Goal: Navigation & Orientation: Find specific page/section

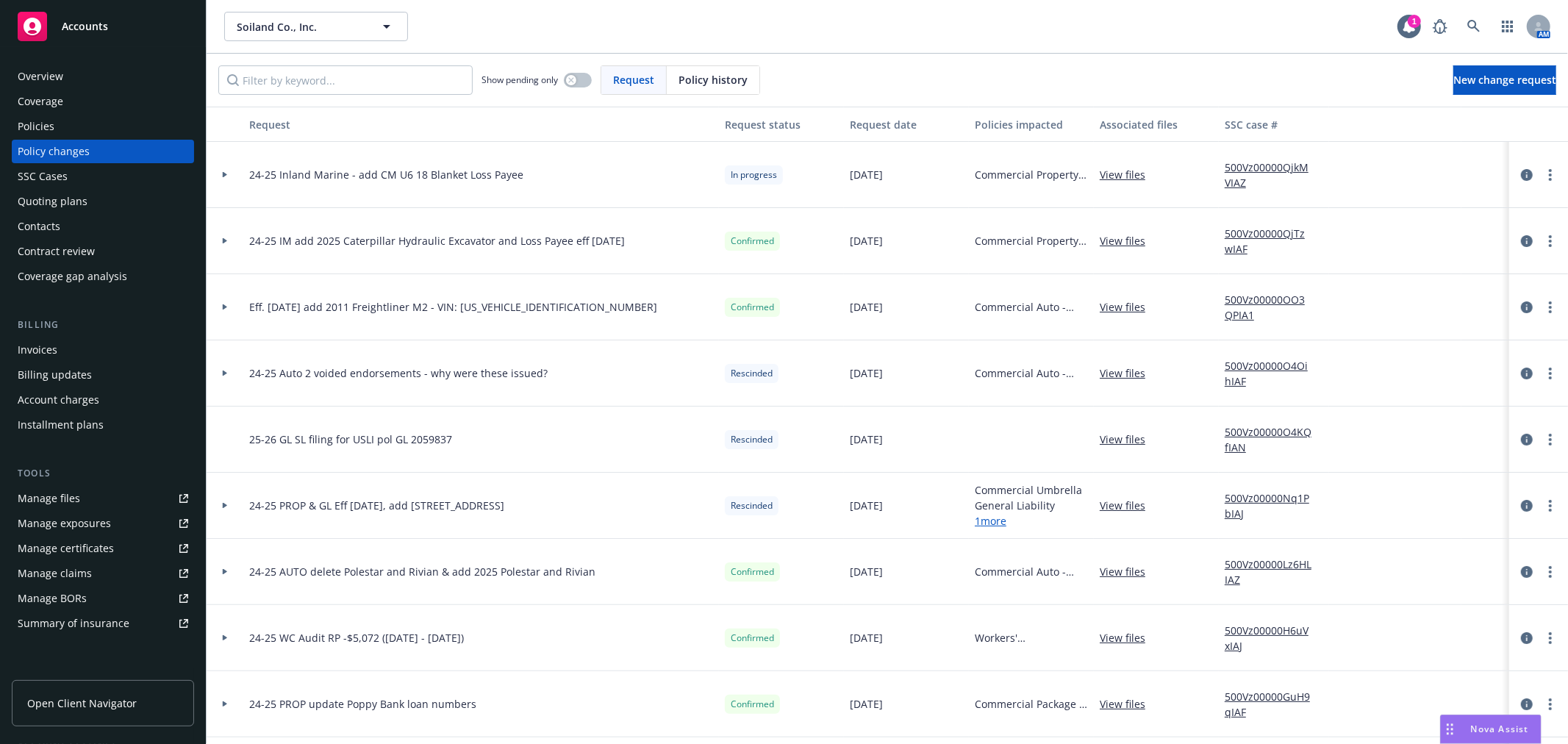
click at [220, 240] on div at bounding box center [225, 241] width 25 height 5
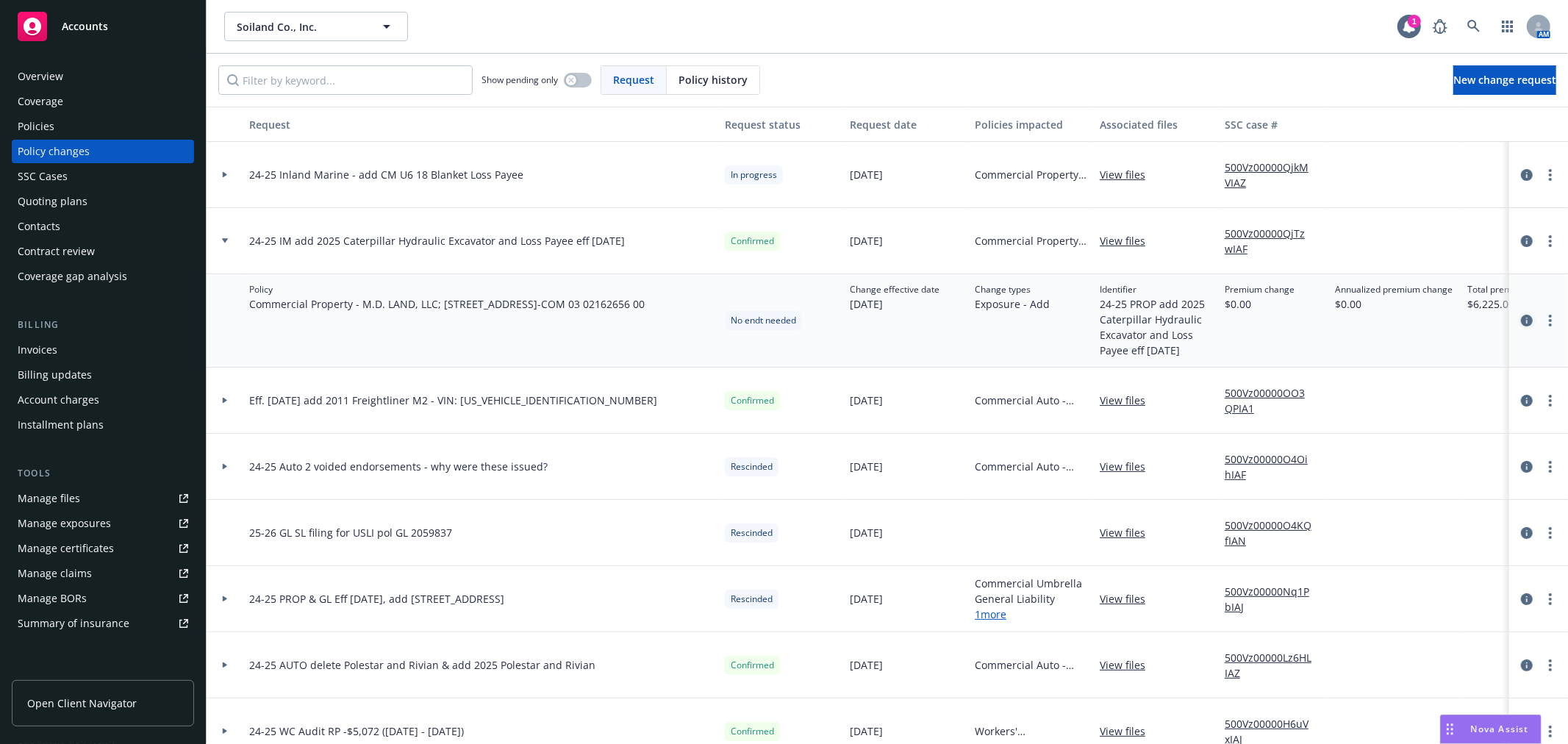
click at [1521, 317] on icon "circleInformation" at bounding box center [1527, 320] width 12 height 12
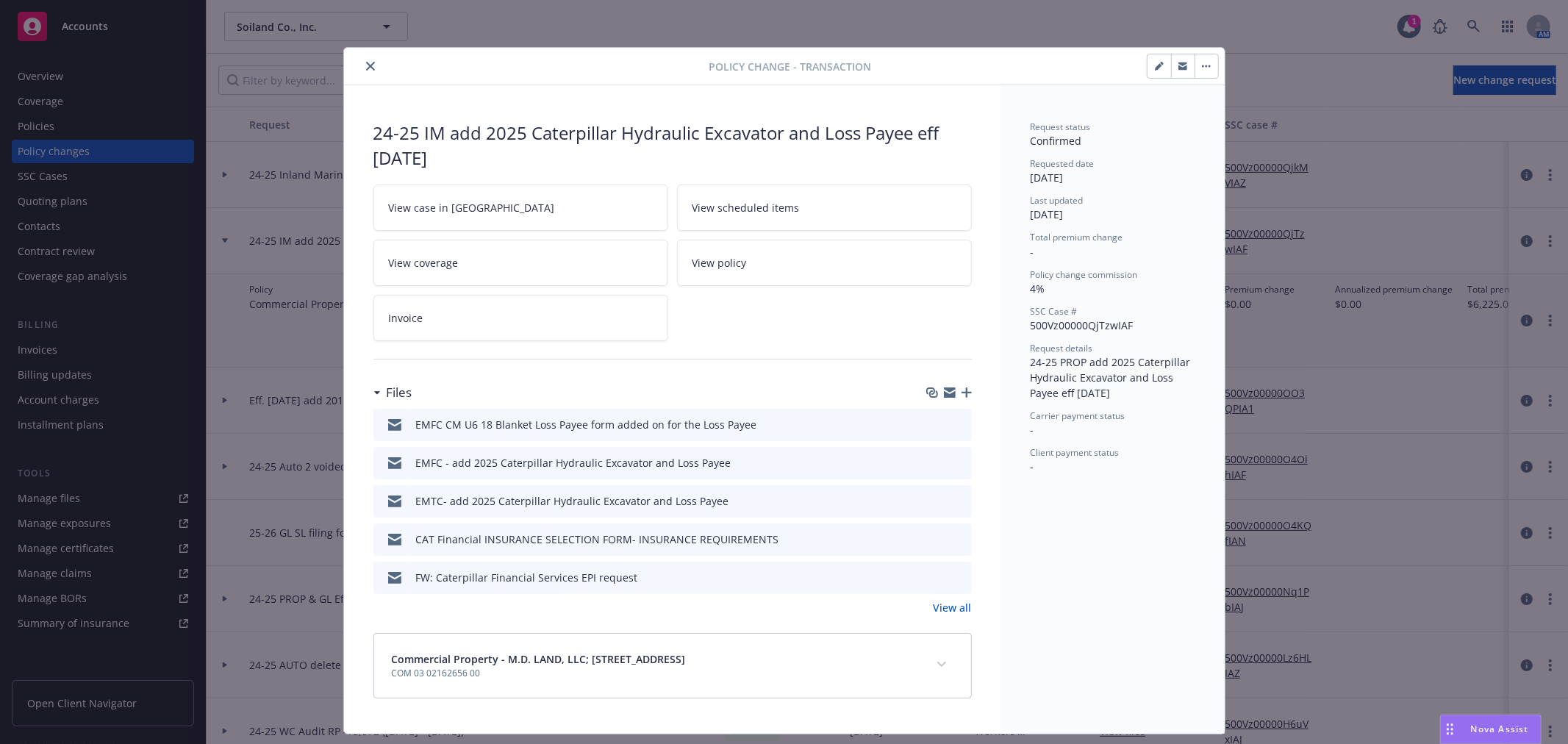
click at [944, 391] on icon "button" at bounding box center [950, 390] width 12 height 5
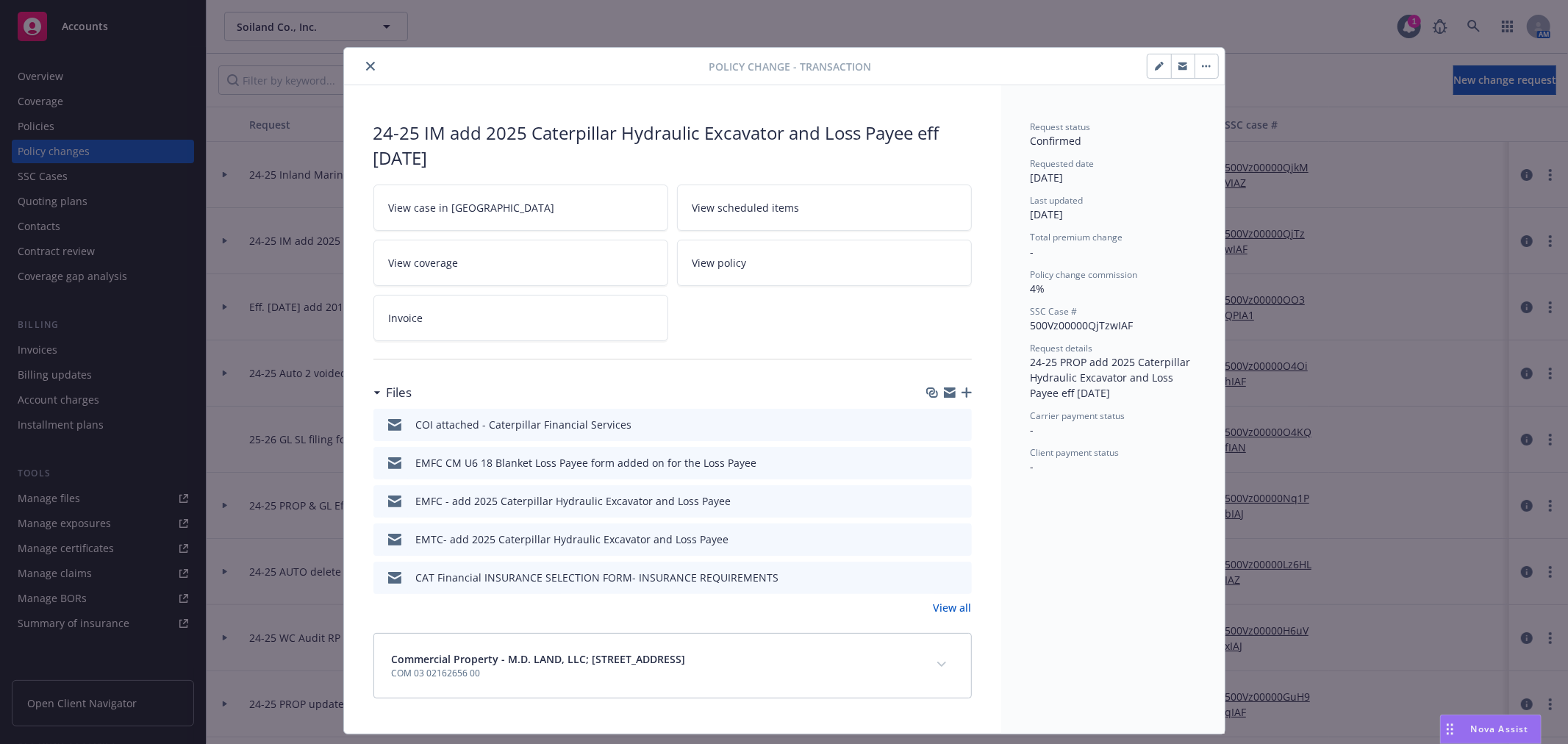
scroll to position [37, 0]
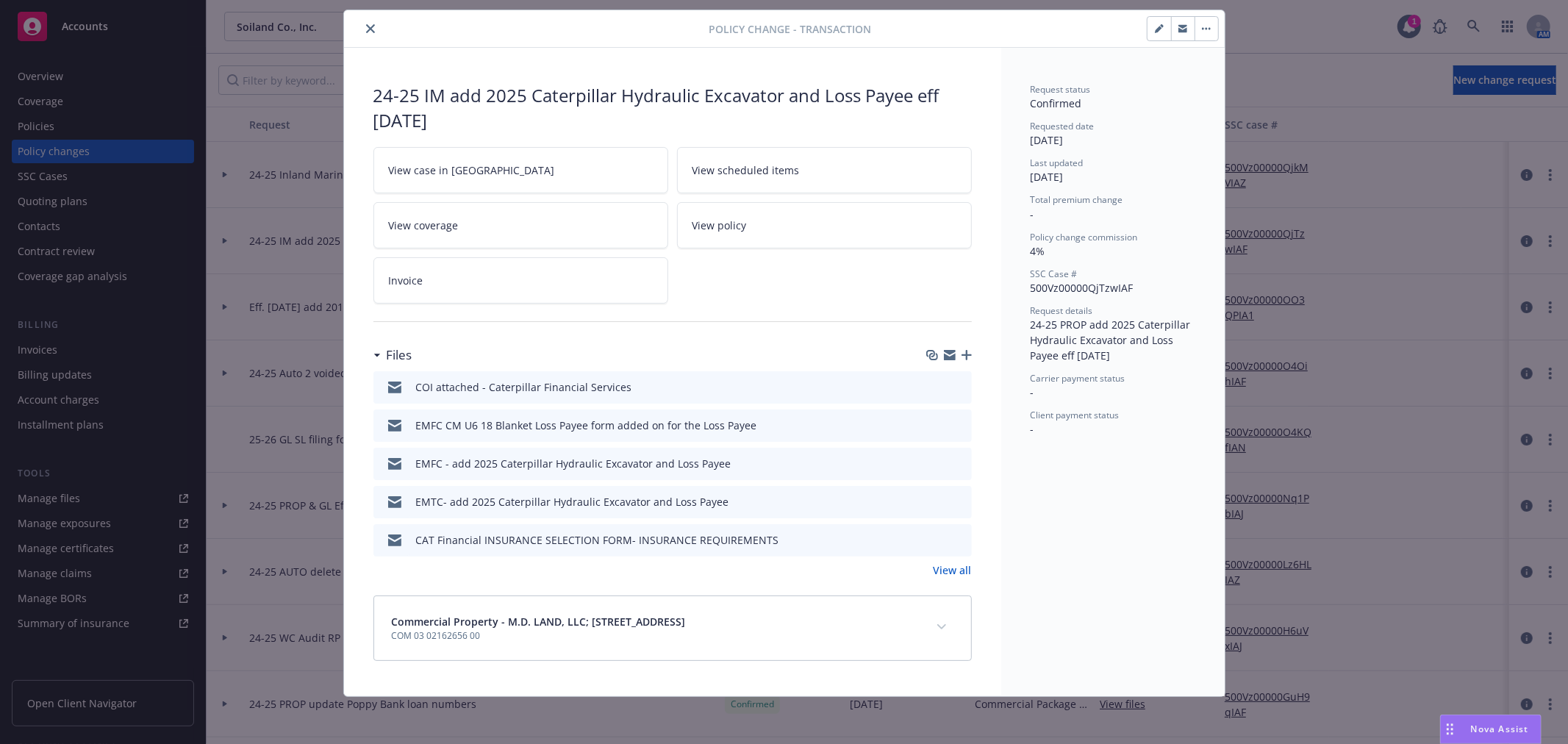
click at [368, 31] on icon "close" at bounding box center [370, 28] width 9 height 9
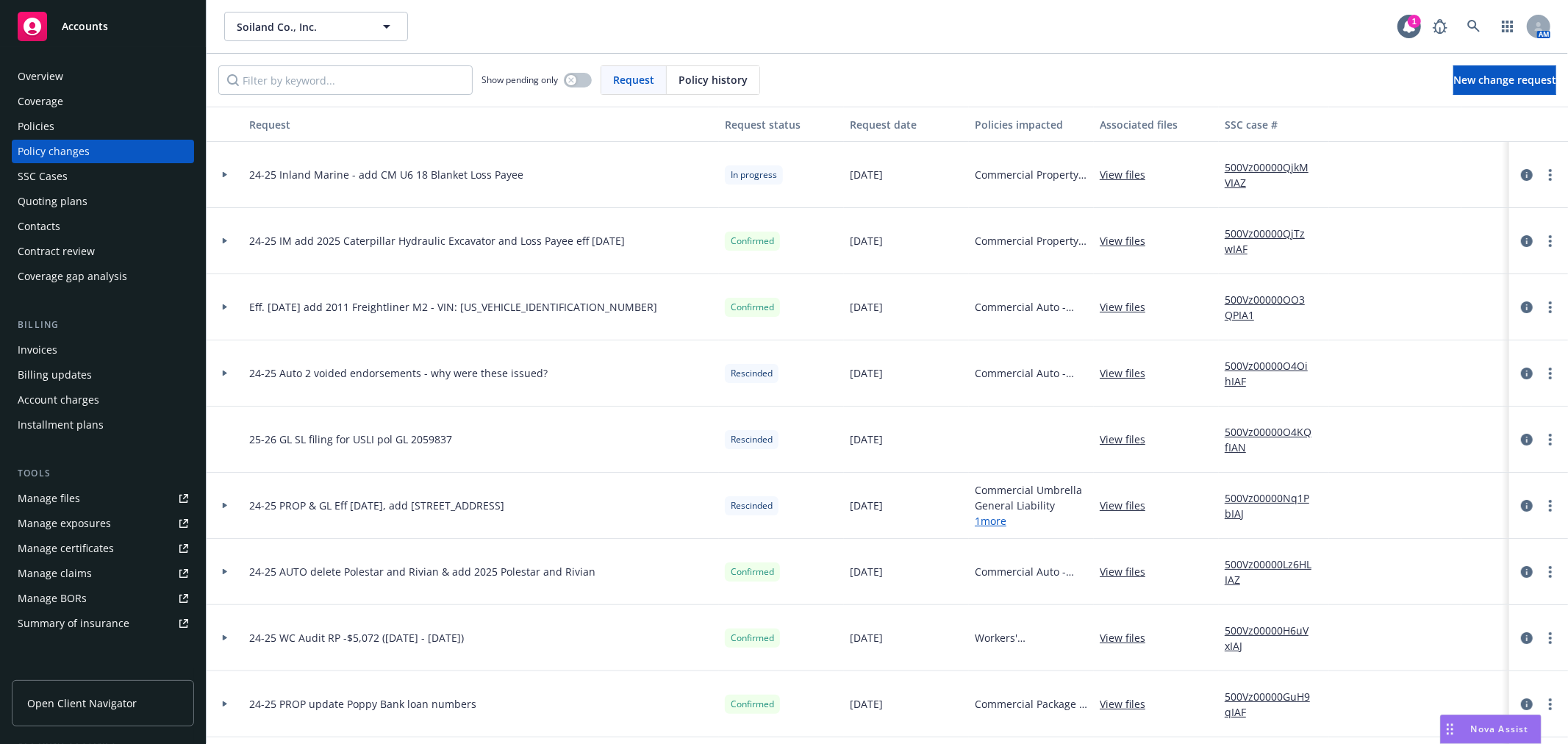
click at [106, 505] on link "Manage files" at bounding box center [102, 499] width 182 height 23
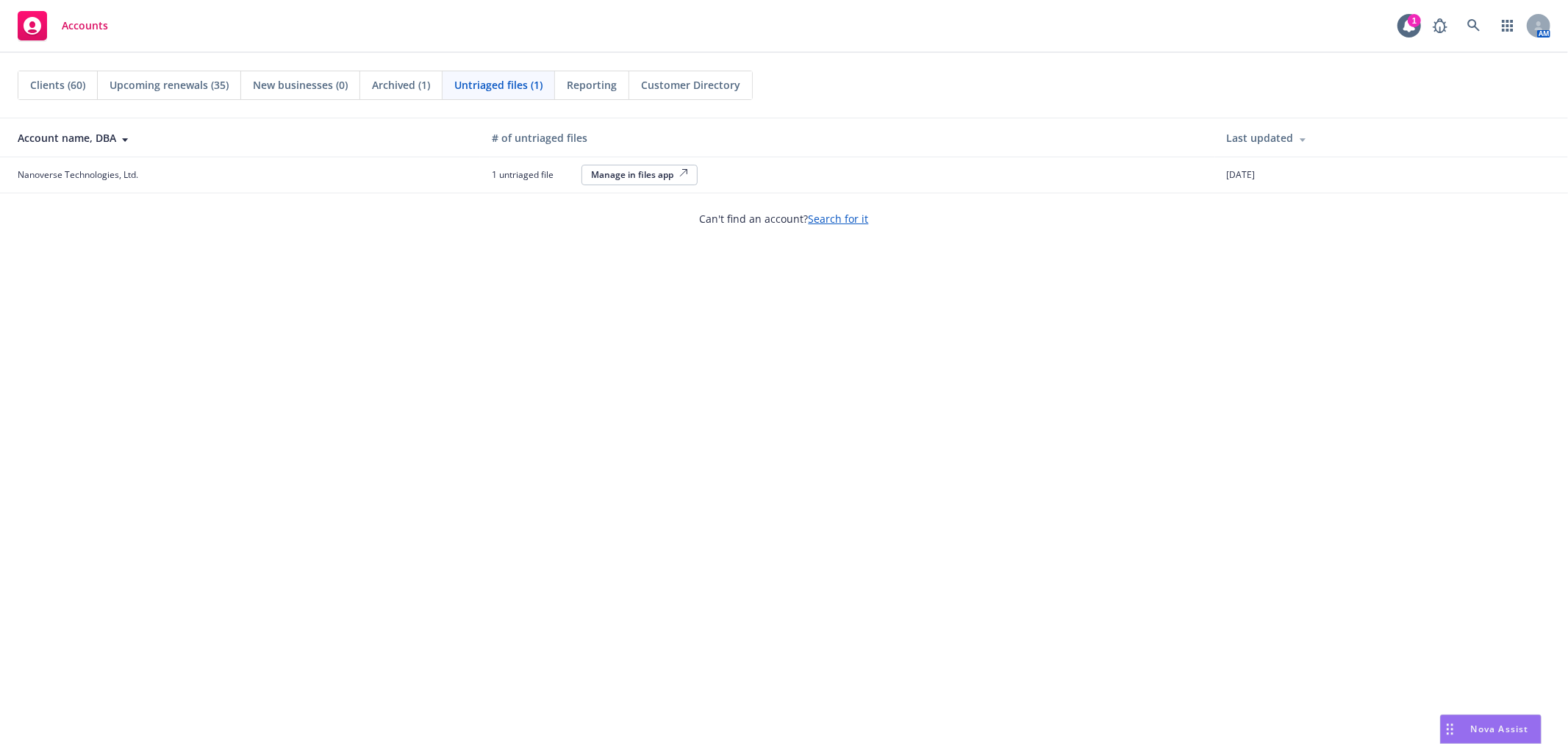
click at [70, 79] on span "Clients (60)" at bounding box center [57, 85] width 56 height 16
